Goal: Submit feedback/report problem: Submit feedback/report problem

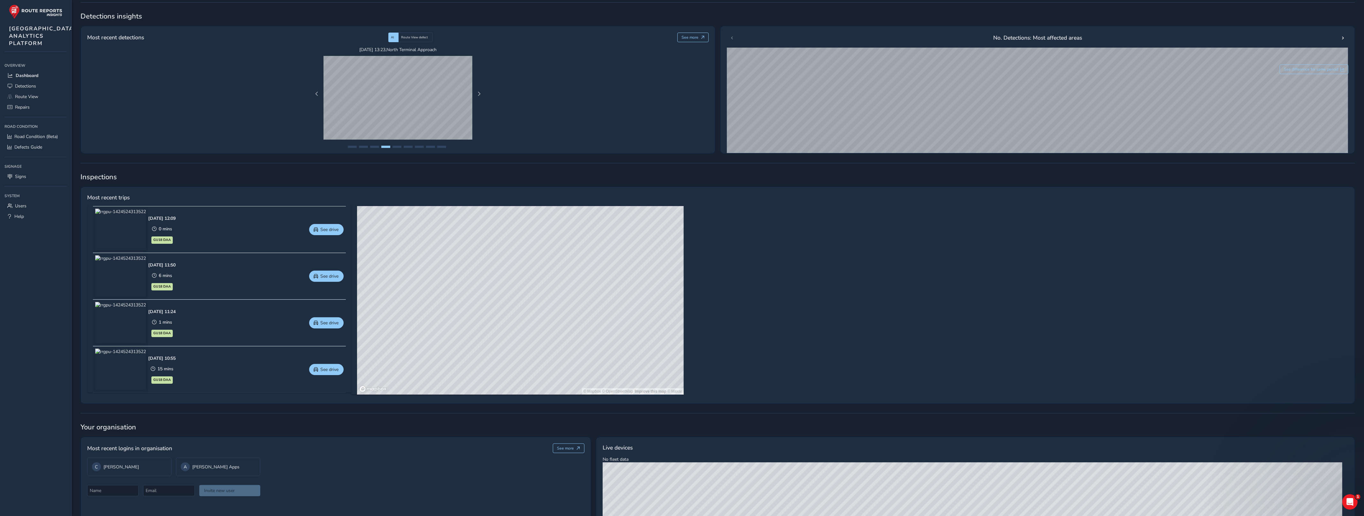
scroll to position [164, 0]
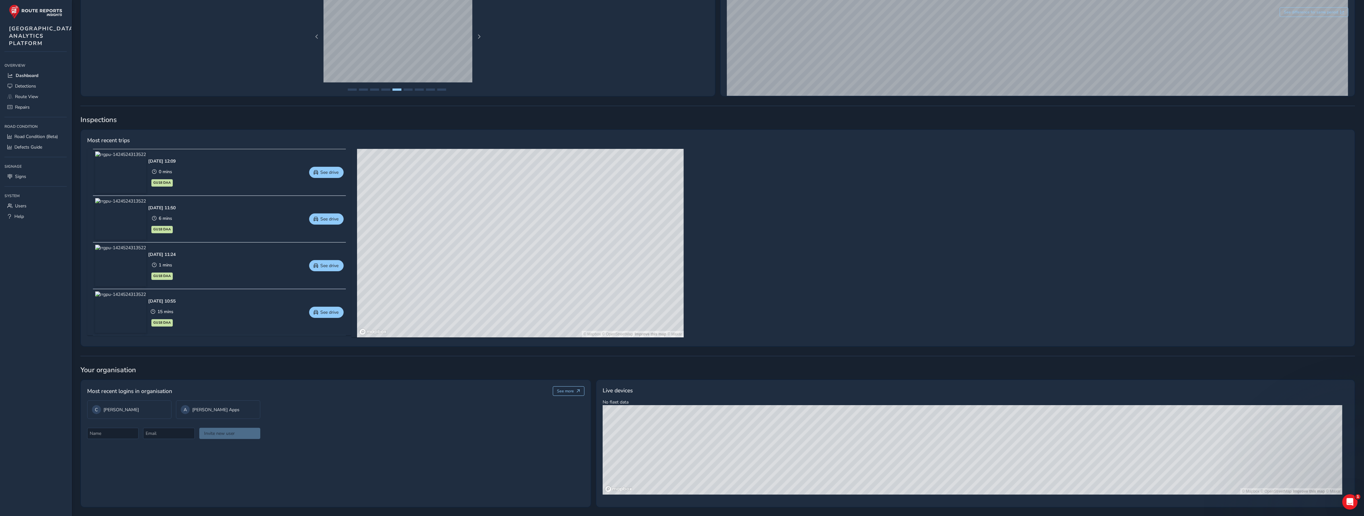
drag, startPoint x: 1027, startPoint y: 455, endPoint x: 1018, endPoint y: 433, distance: 23.6
click at [816, 408] on div "© Mapbox © OpenStreetMap Improve this map © Maxar" at bounding box center [973, 449] width 740 height 89
drag, startPoint x: 884, startPoint y: 438, endPoint x: 1121, endPoint y: 443, distance: 237.1
click at [816, 443] on div "© Mapbox © OpenStreetMap Improve this map © Maxar" at bounding box center [973, 449] width 740 height 89
click at [23, 89] on span "Detections" at bounding box center [25, 86] width 21 height 6
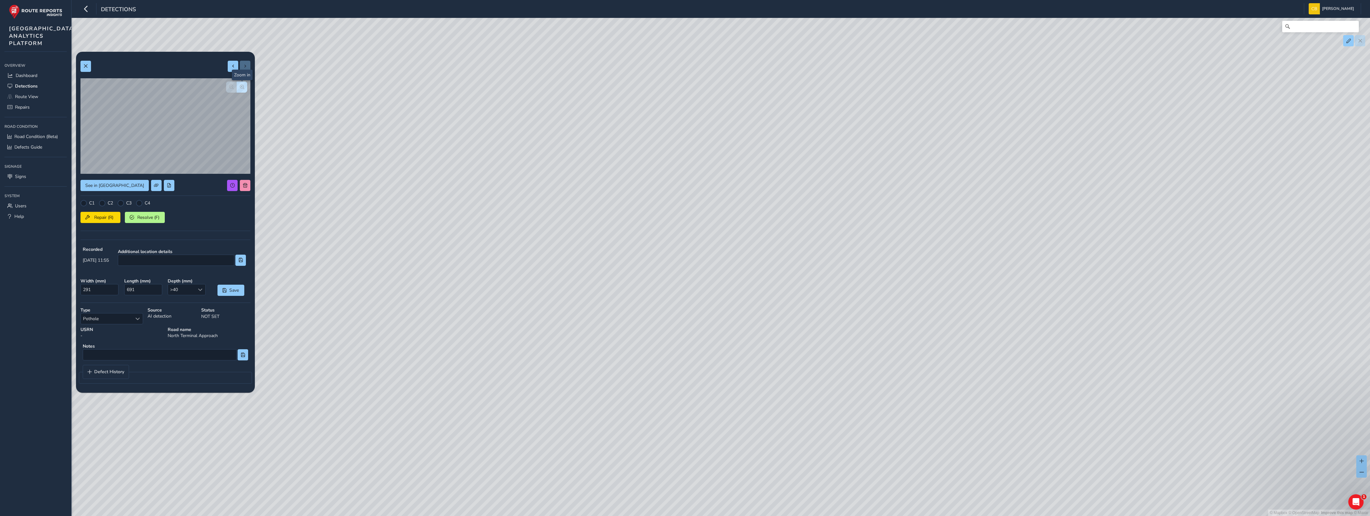
click at [242, 81] on button "button" at bounding box center [242, 86] width 11 height 11
click at [231, 88] on span "button" at bounding box center [231, 87] width 4 height 4
click at [33, 100] on span "Route View" at bounding box center [26, 97] width 23 height 6
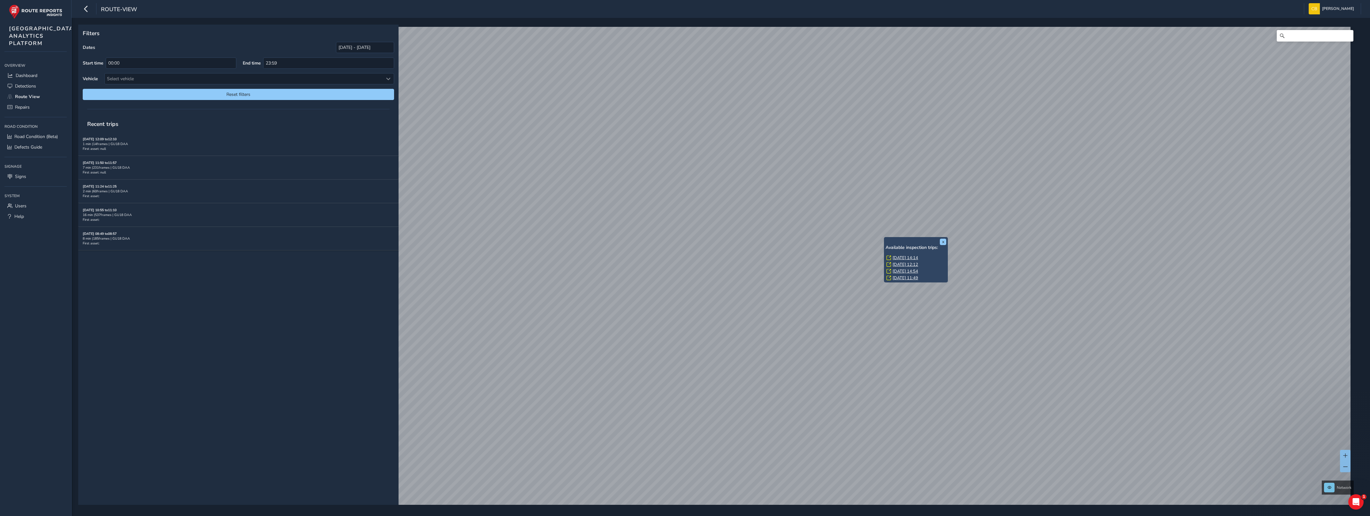
click at [816, 257] on link "[DATE] 14:14" at bounding box center [906, 258] width 26 height 6
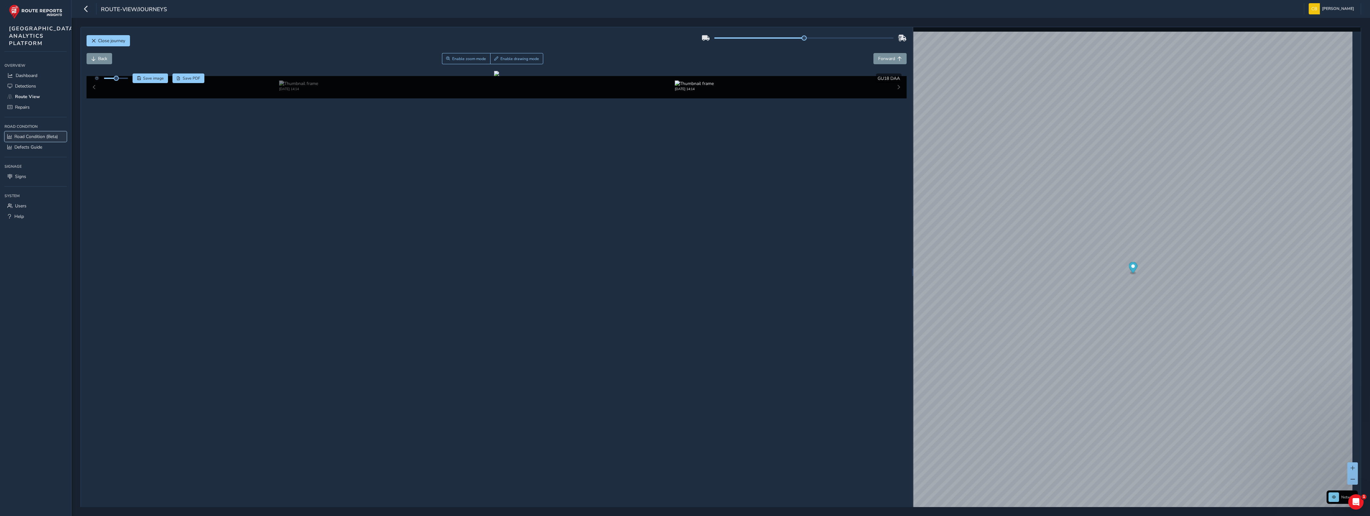
click at [26, 140] on span "Road Condition (Beta)" at bounding box center [35, 137] width 43 height 6
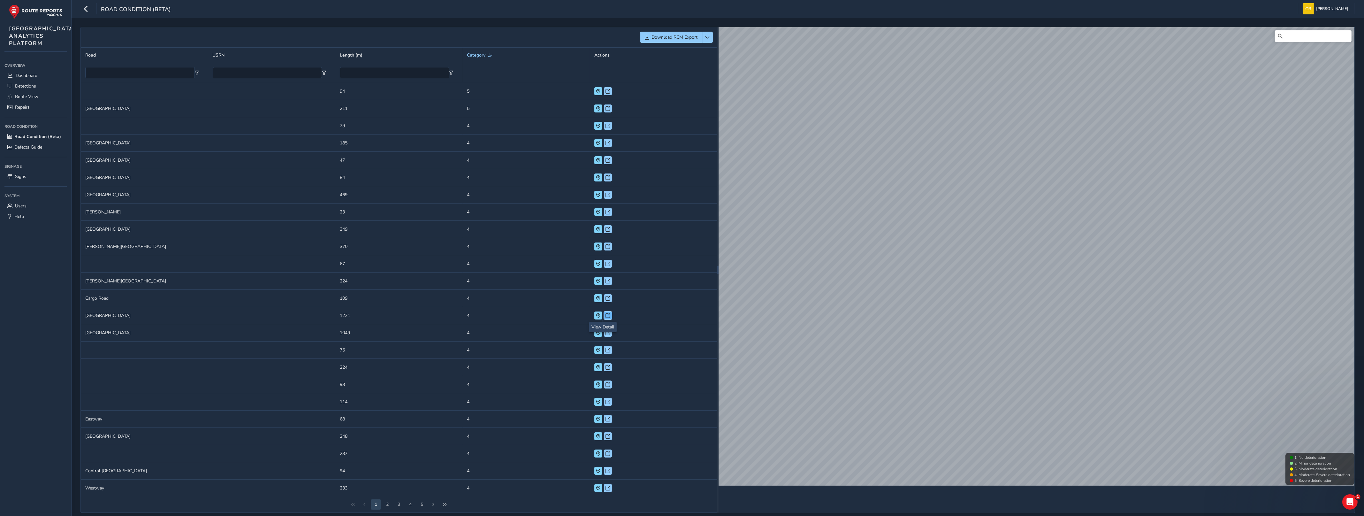
click at [606, 314] on span at bounding box center [608, 315] width 4 height 4
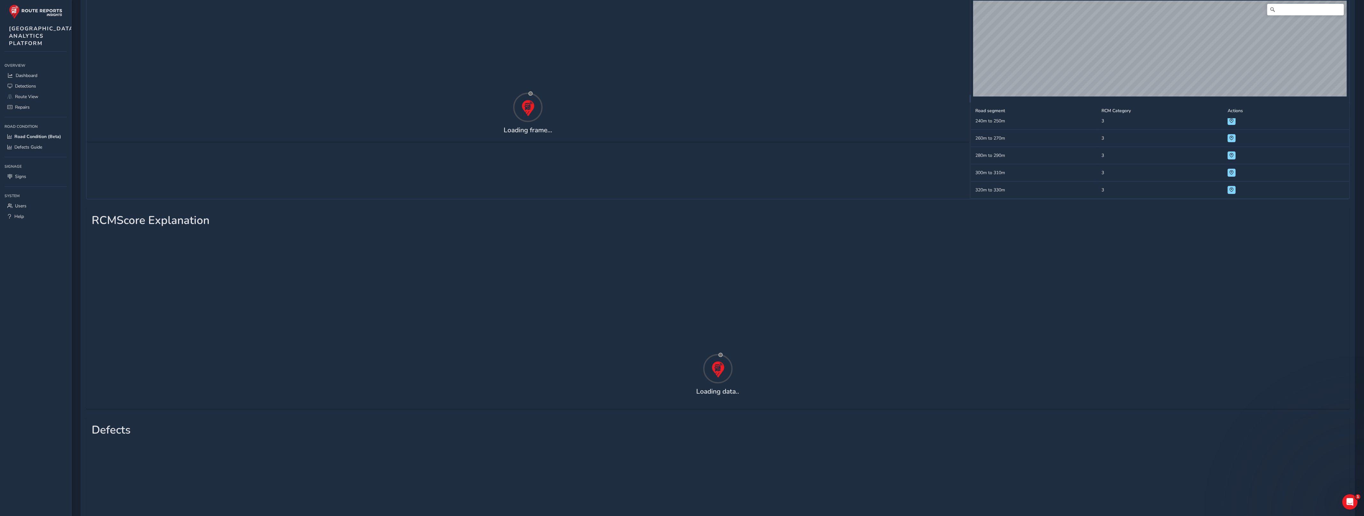
scroll to position [106, 0]
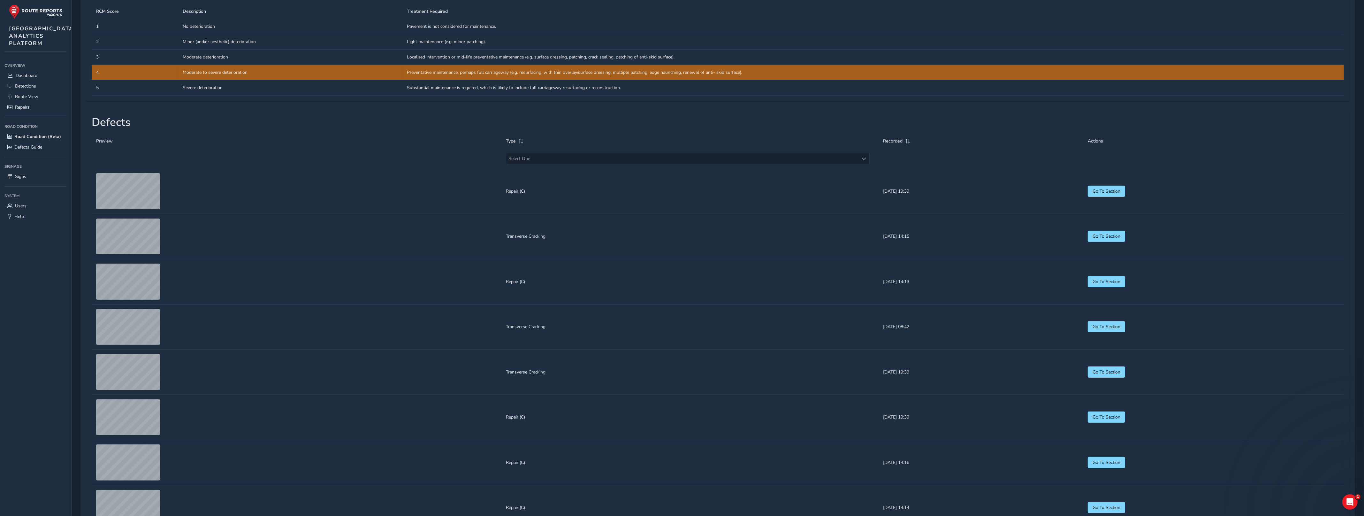
scroll to position [516, 0]
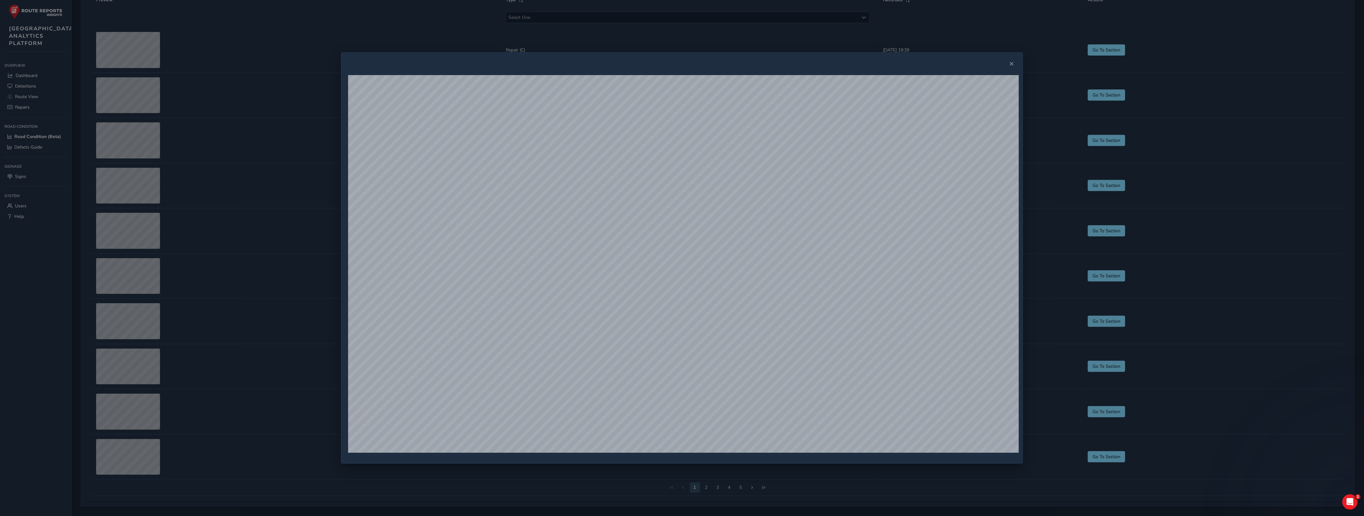
click at [278, 258] on div at bounding box center [682, 258] width 1364 height 516
drag, startPoint x: 1201, startPoint y: 245, endPoint x: 1049, endPoint y: 142, distance: 184.3
click at [816, 245] on div at bounding box center [682, 258] width 1364 height 516
click at [816, 65] on button "Close" at bounding box center [1011, 63] width 9 height 9
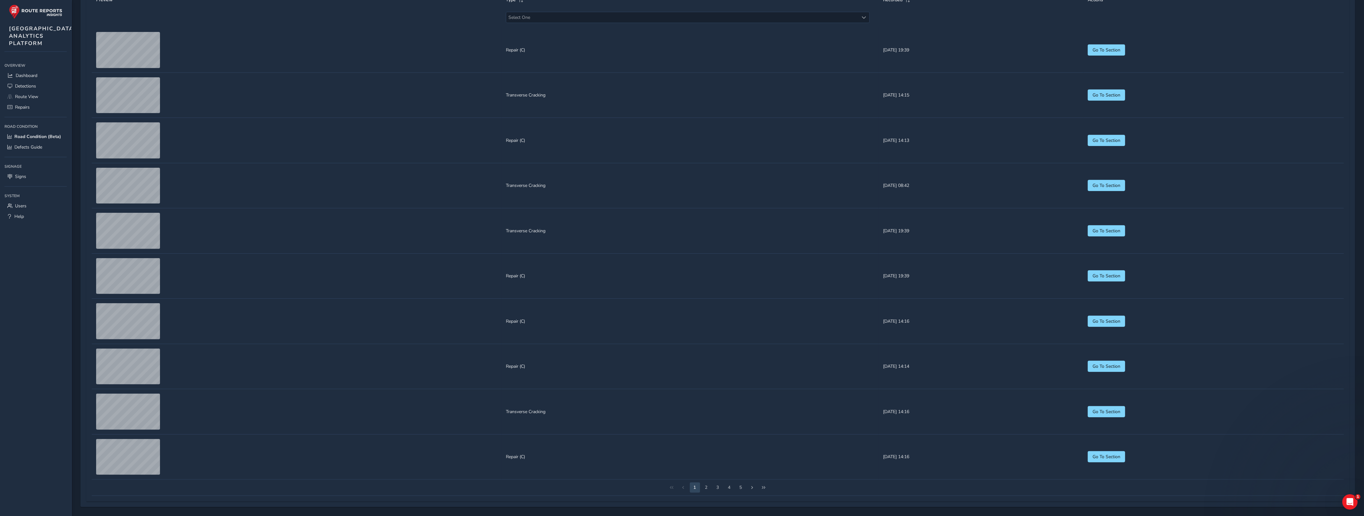
scroll to position [658, 0]
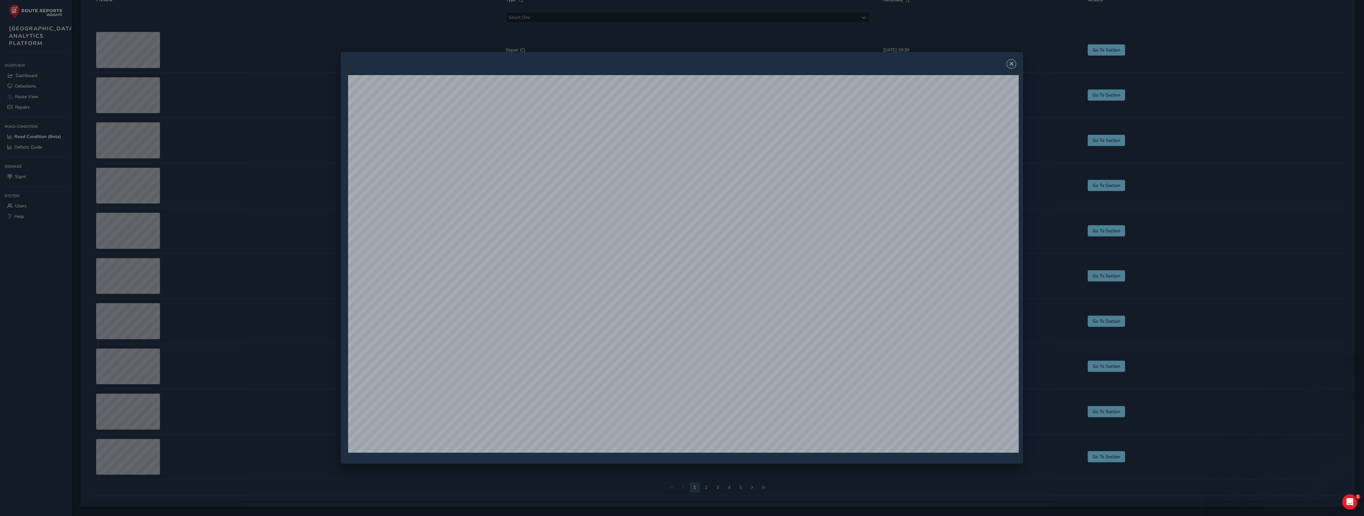
click at [816, 65] on button "Close" at bounding box center [1011, 63] width 9 height 9
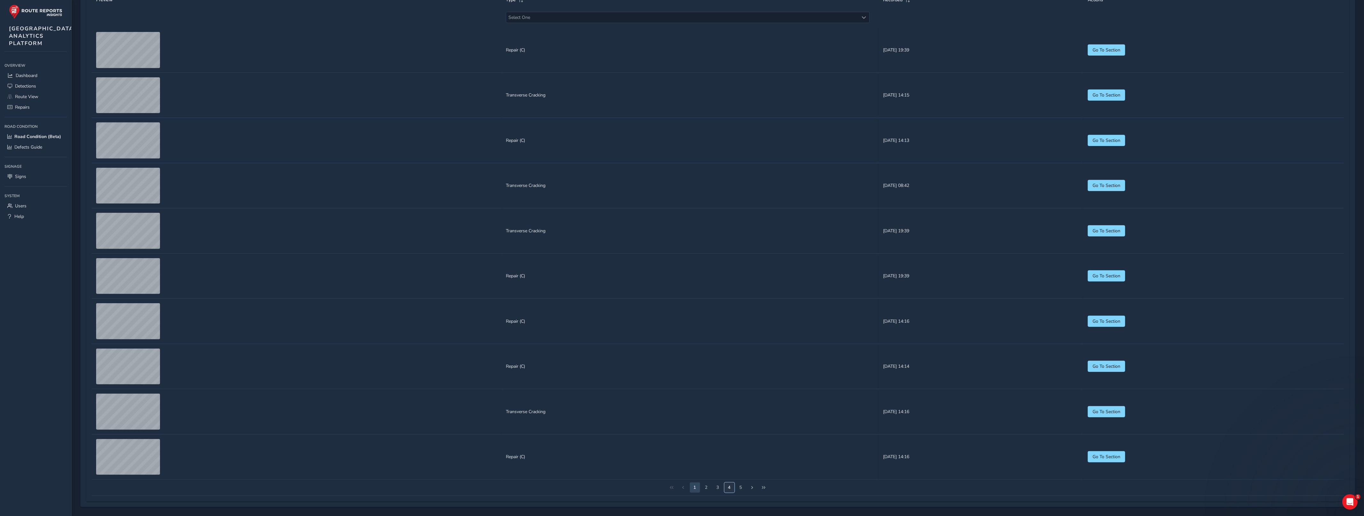
click at [731, 471] on button "4" at bounding box center [730, 487] width 10 height 10
click at [741, 471] on button "6" at bounding box center [741, 487] width 10 height 10
click at [745, 471] on button "8" at bounding box center [741, 487] width 10 height 10
click at [743, 471] on button "10" at bounding box center [741, 487] width 10 height 10
click at [743, 471] on button "12" at bounding box center [741, 487] width 10 height 10
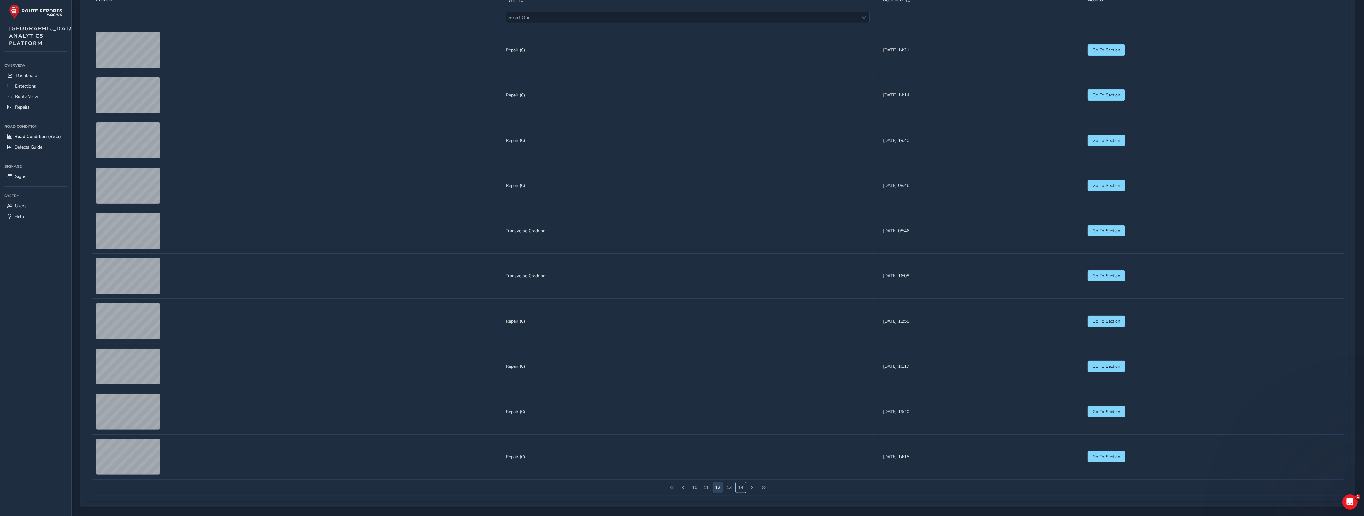
click at [743, 471] on button "14" at bounding box center [741, 487] width 10 height 10
click at [743, 471] on button "16" at bounding box center [741, 487] width 10 height 10
click at [743, 471] on button "18" at bounding box center [741, 487] width 10 height 10
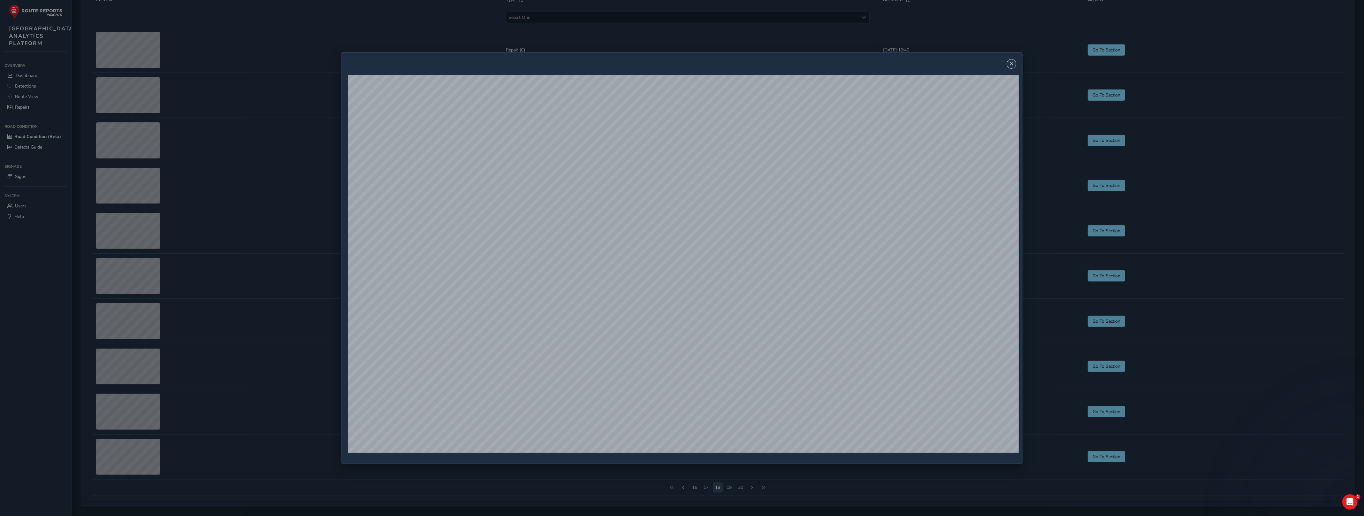
click at [816, 63] on span "Close" at bounding box center [1011, 64] width 4 height 4
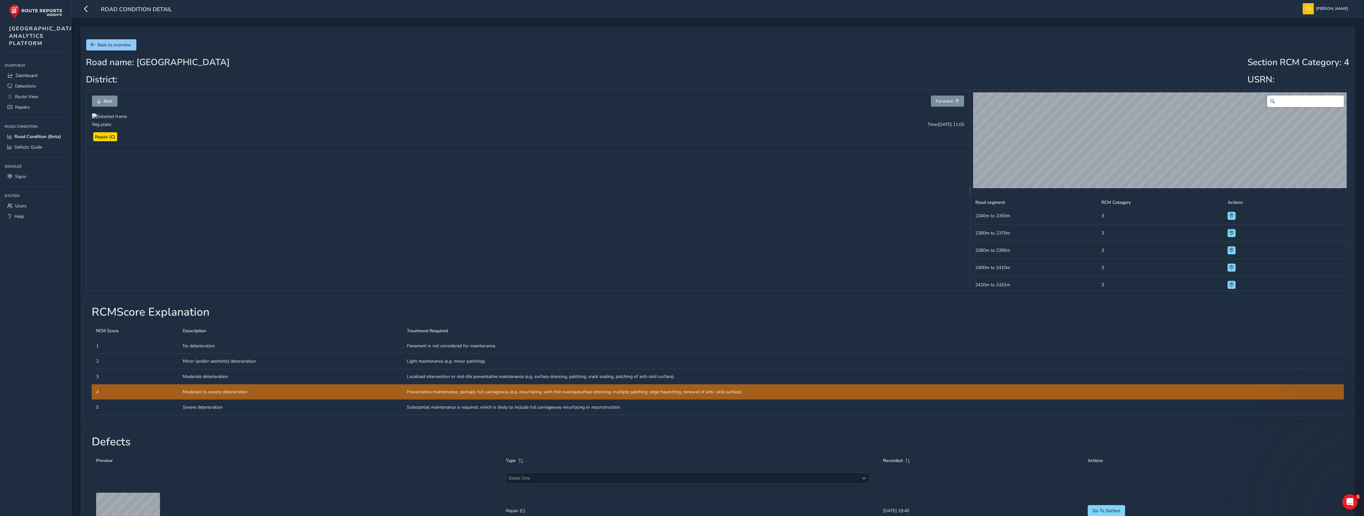
scroll to position [2032, 0]
click at [816, 264] on td "Actions" at bounding box center [1287, 264] width 126 height 17
click at [816, 265] on span at bounding box center [1232, 264] width 4 height 4
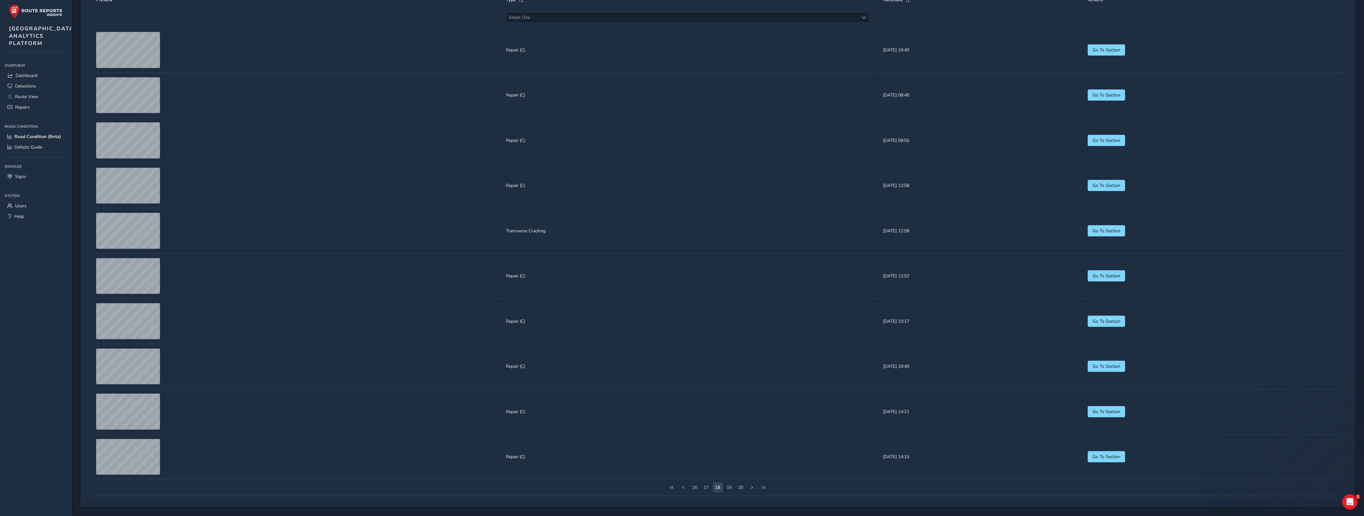
scroll to position [532, 0]
click at [797, 23] on span "Select One" at bounding box center [682, 17] width 353 height 11
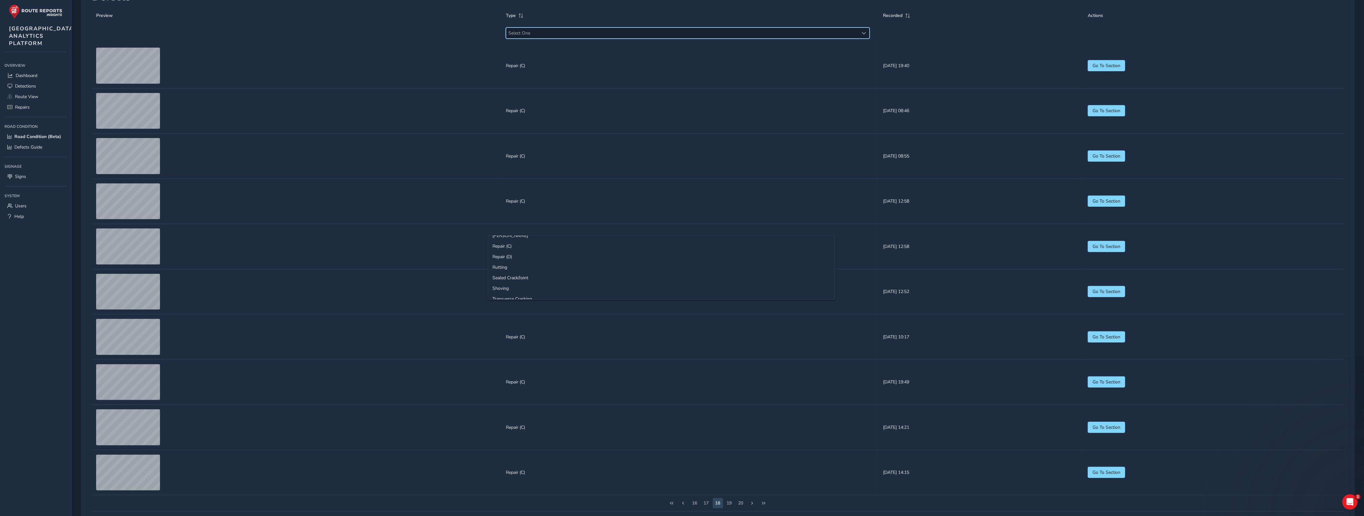
scroll to position [87, 0]
click at [572, 243] on li "Repair (D)" at bounding box center [661, 240] width 347 height 11
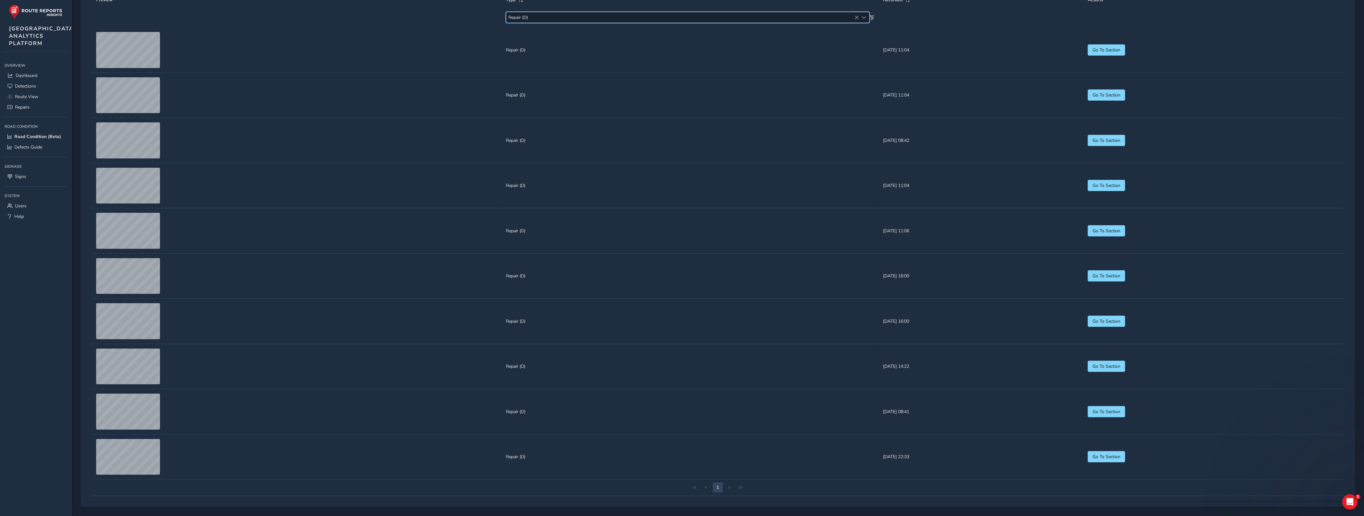
scroll to position [658, 0]
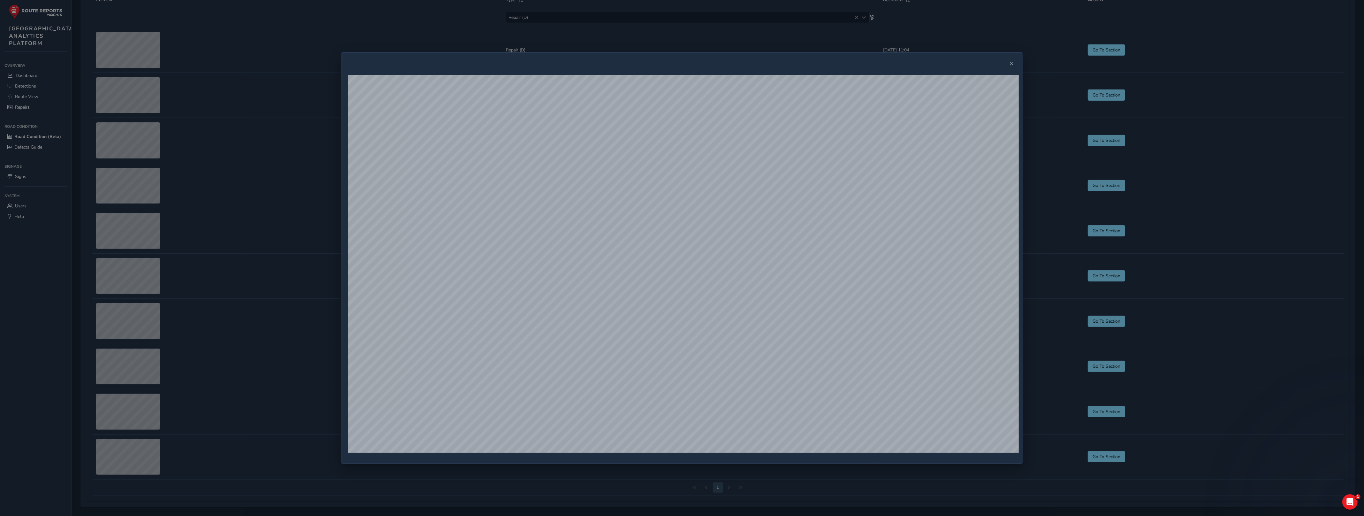
click at [124, 315] on div at bounding box center [682, 258] width 1364 height 516
click at [134, 320] on div at bounding box center [682, 258] width 1364 height 516
click at [816, 63] on span "Close" at bounding box center [1011, 64] width 4 height 4
click at [816, 64] on span "Close" at bounding box center [1011, 64] width 4 height 4
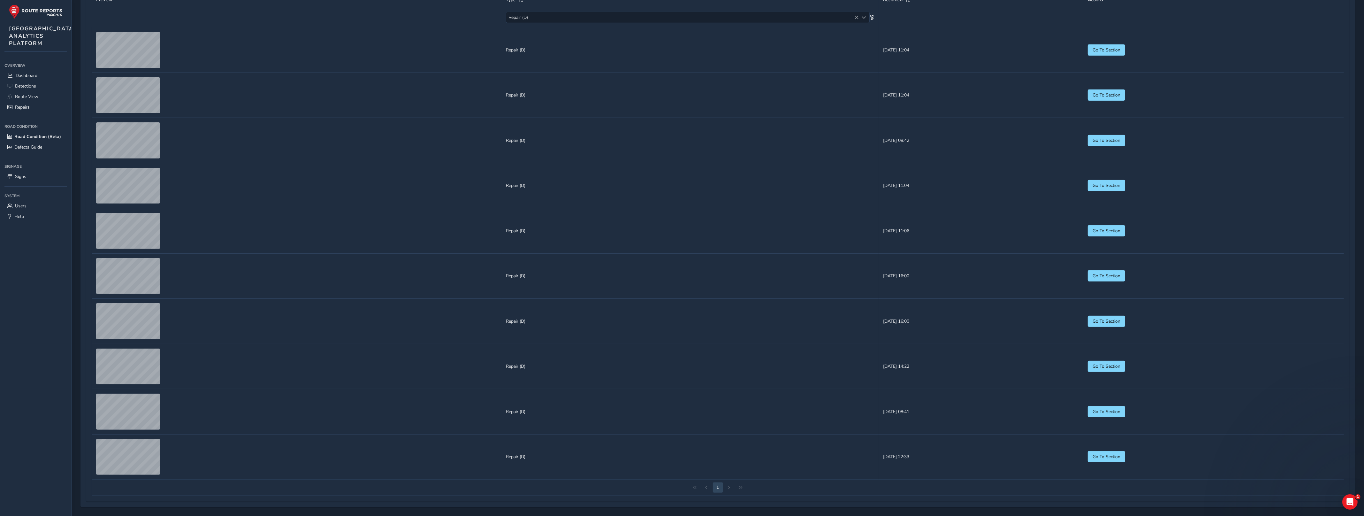
click at [729, 471] on div "1" at bounding box center [718, 488] width 1253 height 16
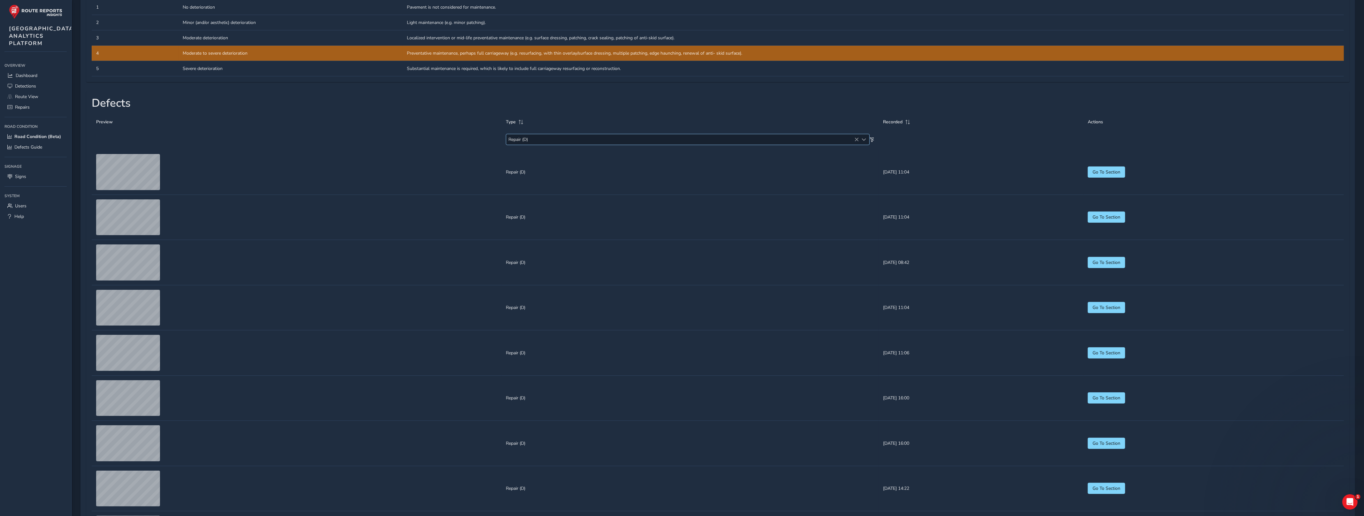
click at [592, 145] on div "Repair (D) Repair (D)" at bounding box center [688, 139] width 364 height 11
click at [489, 399] on li "Pothole" at bounding box center [654, 402] width 342 height 11
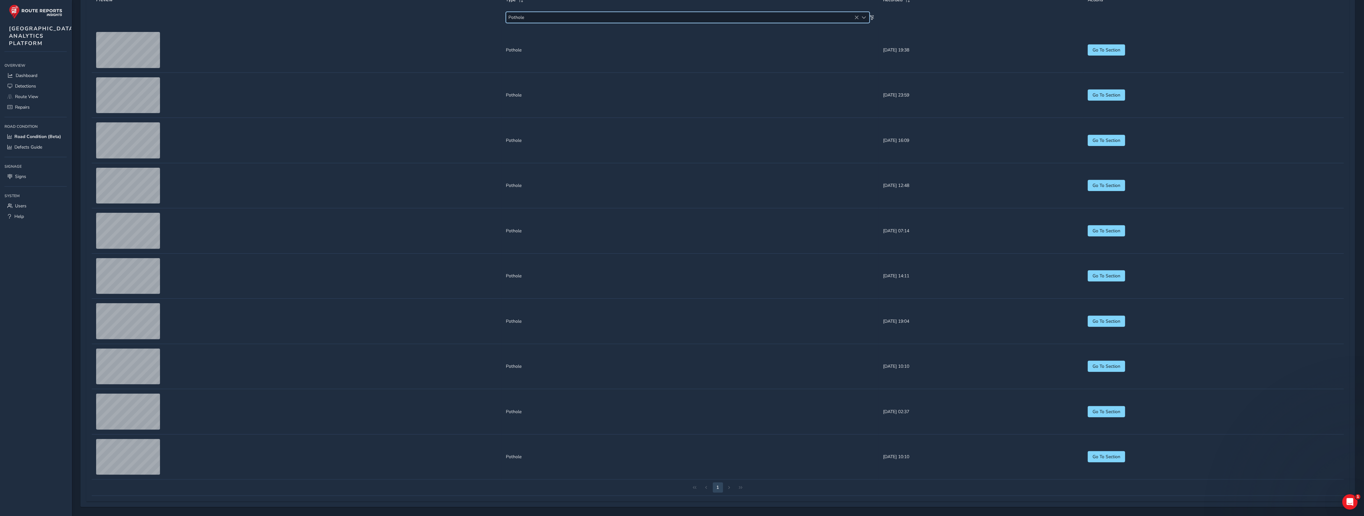
scroll to position [658, 0]
click at [728, 471] on div "1" at bounding box center [718, 488] width 1253 height 16
